Goal: Information Seeking & Learning: Learn about a topic

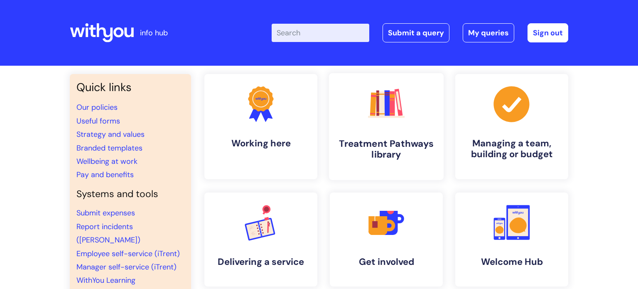
click at [405, 144] on h4 "Treatment Pathways library" at bounding box center [386, 149] width 101 height 22
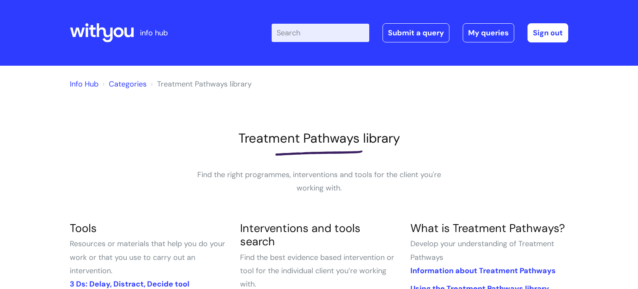
click at [317, 33] on input "Enter your search term here..." at bounding box center [321, 33] width 98 height 18
type input "cravings"
click button "Search" at bounding box center [0, 0] width 0 height 0
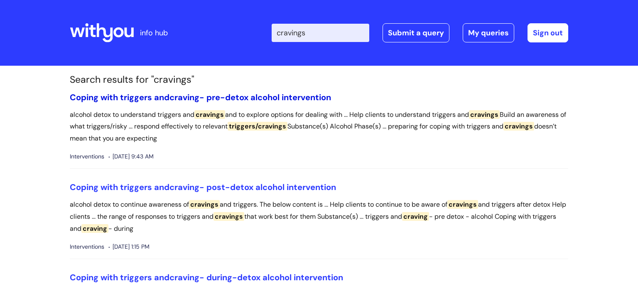
click at [261, 96] on link "Coping with triggers and craving - pre-detox alcohol intervention" at bounding box center [200, 97] width 261 height 11
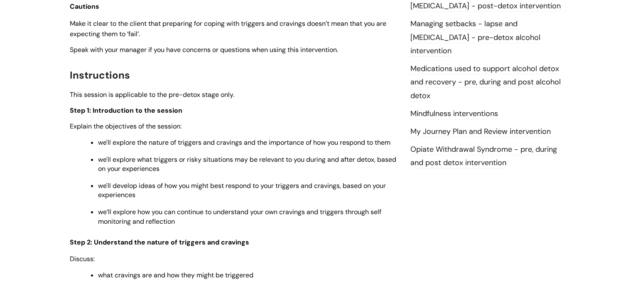
scroll to position [970, 0]
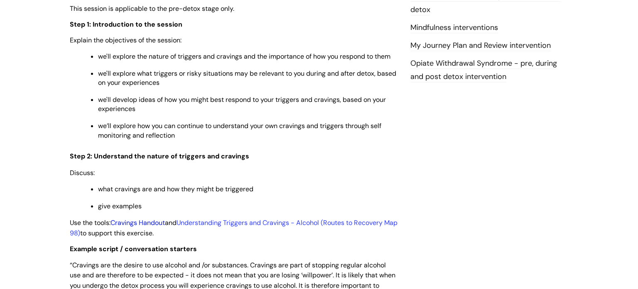
click at [152, 227] on link "Cravings Handout" at bounding box center [138, 222] width 54 height 9
click at [356, 226] on link "Understanding Triggers and Cravings - Alcohol (Routes to Recovery Map 98)" at bounding box center [234, 227] width 328 height 19
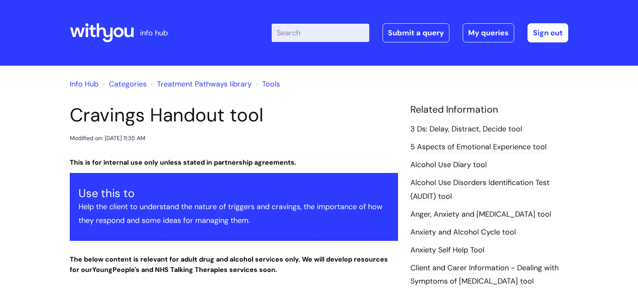
scroll to position [284, 0]
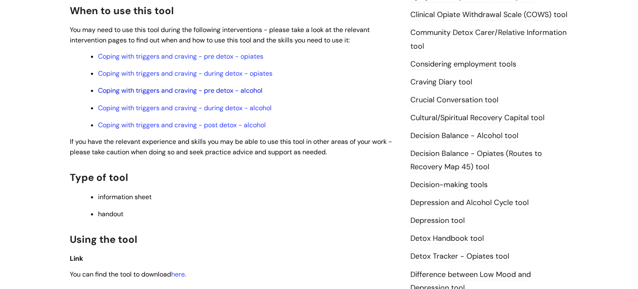
click at [214, 91] on link "Coping with triggers and craving - pre detox - alcohol" at bounding box center [180, 90] width 165 height 9
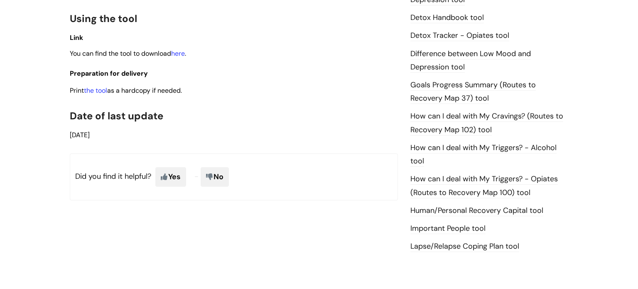
scroll to position [450, 0]
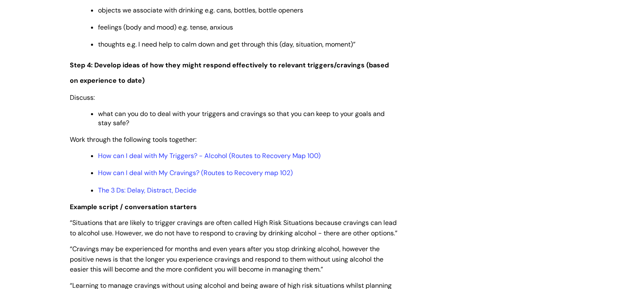
scroll to position [1463, 0]
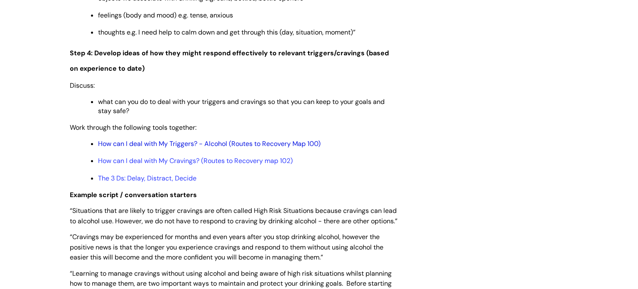
click at [211, 148] on link "How can I deal with My Triggers? - Alcohol (Routes to Recovery Map 100)" at bounding box center [209, 143] width 223 height 9
click at [150, 182] on link "The 3 Ds: Delay, Distract, Decide" at bounding box center [147, 178] width 98 height 9
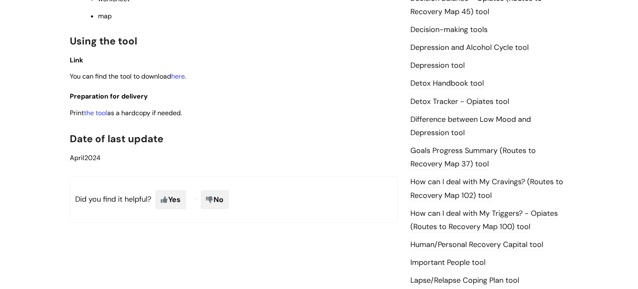
scroll to position [385, 0]
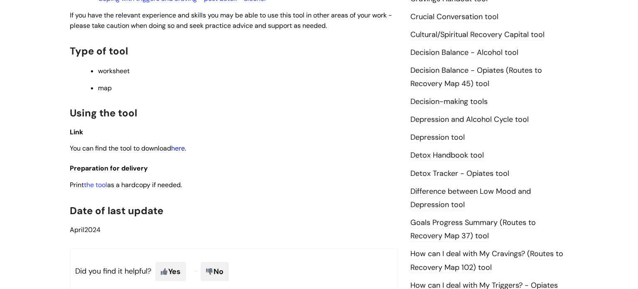
click at [182, 150] on link "here" at bounding box center [178, 148] width 14 height 9
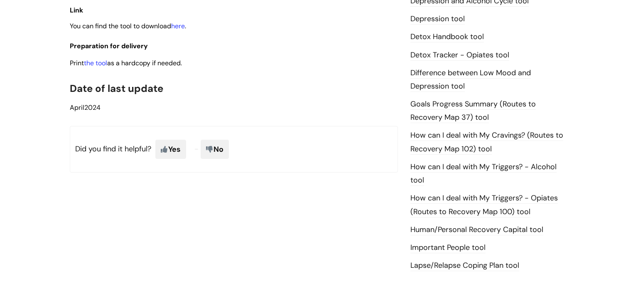
scroll to position [487, 0]
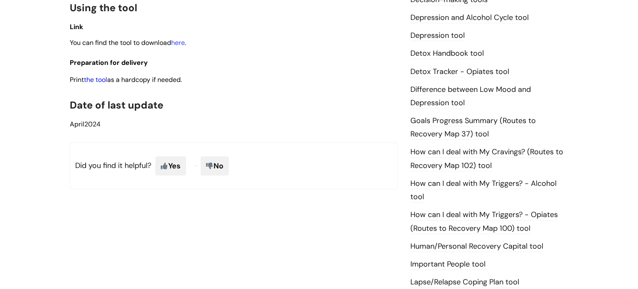
click at [100, 82] on link "the tool" at bounding box center [95, 79] width 23 height 9
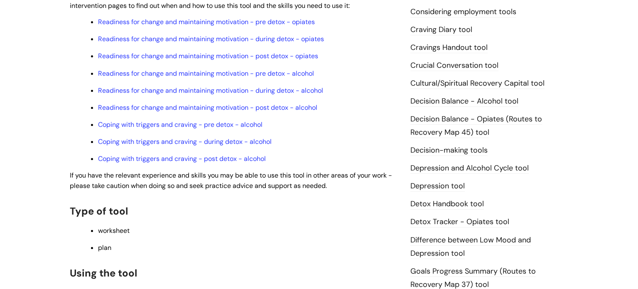
scroll to position [453, 0]
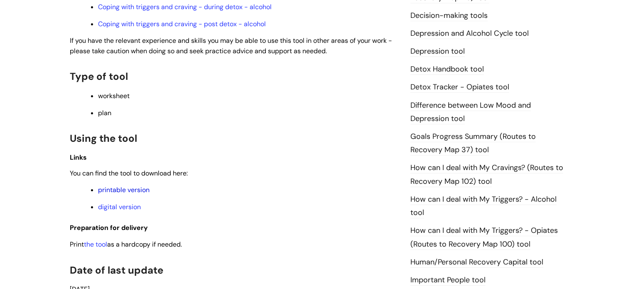
click at [116, 194] on link "printable version" at bounding box center [124, 189] width 52 height 9
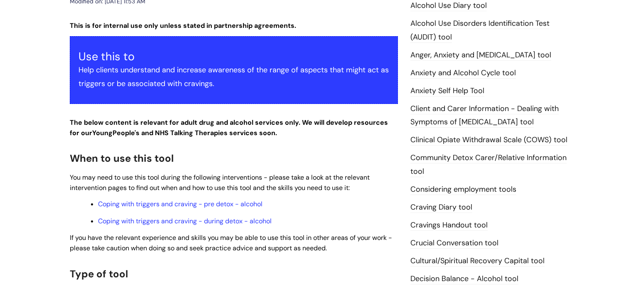
scroll to position [158, 0]
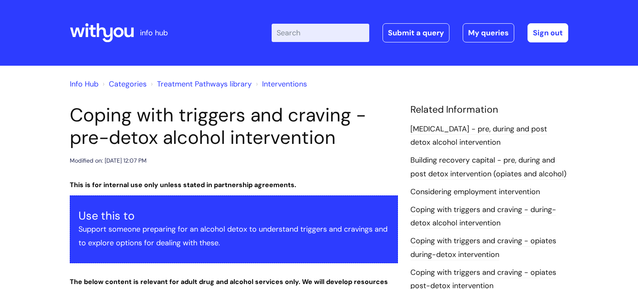
scroll to position [1463, 0]
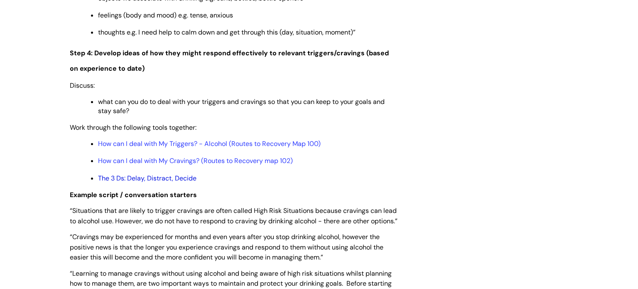
click at [158, 182] on link "The 3 Ds: Delay, Distract, Decide" at bounding box center [147, 178] width 98 height 9
